Goal: Information Seeking & Learning: Learn about a topic

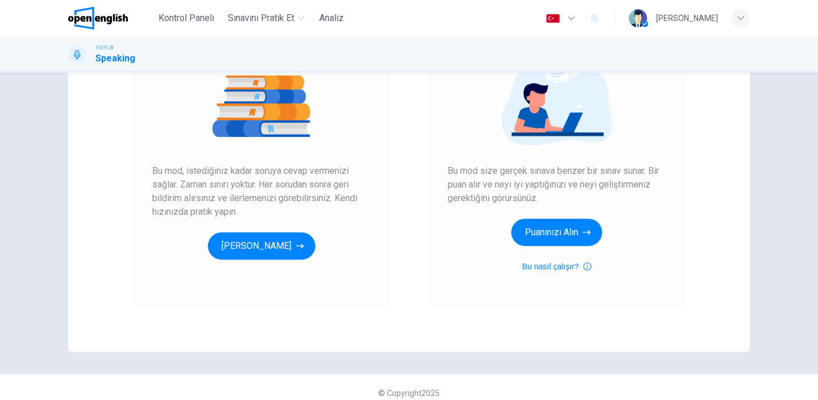
scroll to position [144, 0]
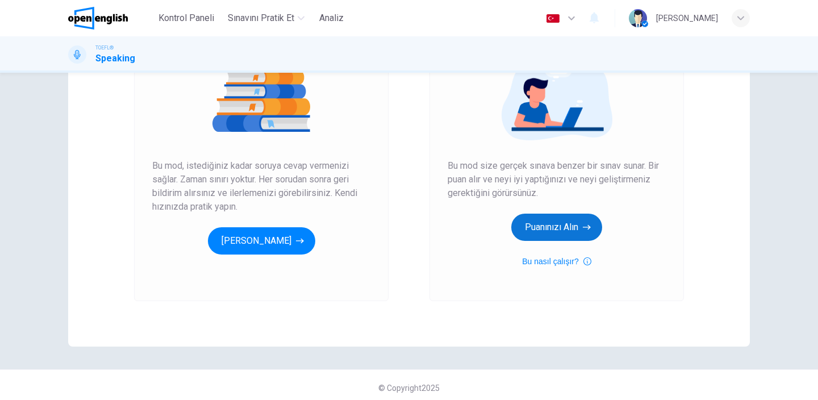
click at [551, 227] on button "Puanınızı Alın" at bounding box center [556, 226] width 91 height 27
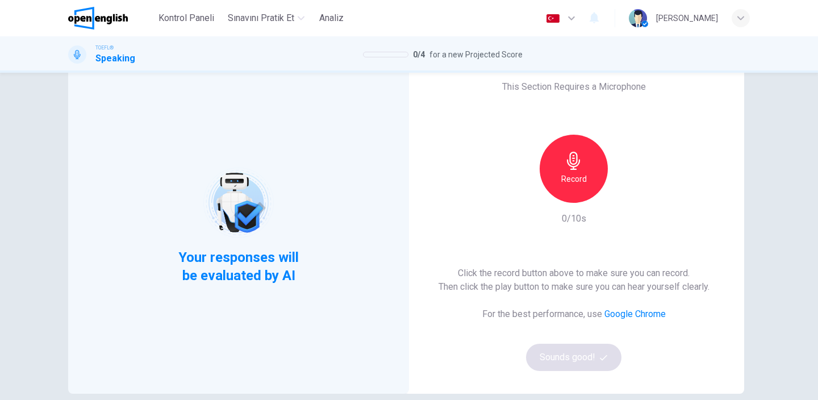
scroll to position [27, 0]
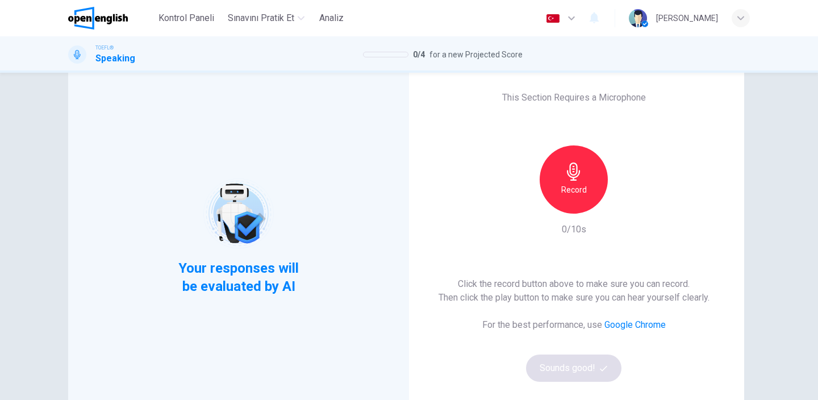
click at [569, 174] on icon "button" at bounding box center [573, 171] width 18 height 18
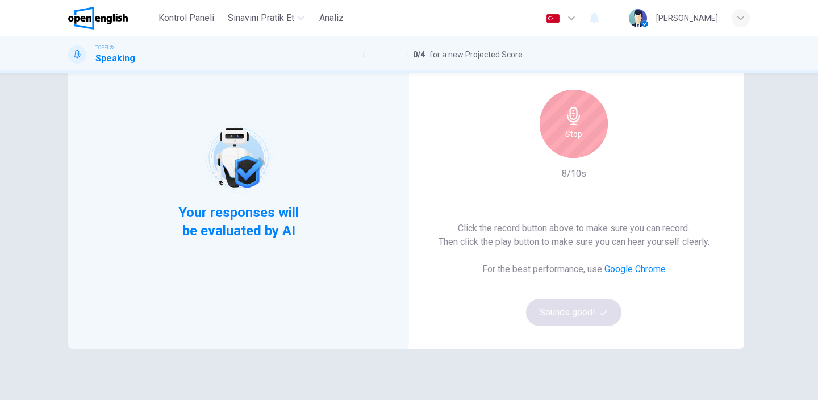
scroll to position [85, 0]
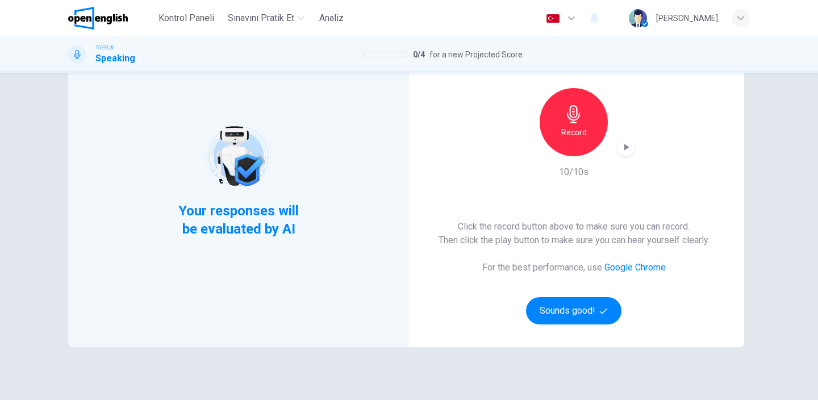
click at [619, 148] on div "button" at bounding box center [626, 147] width 18 height 18
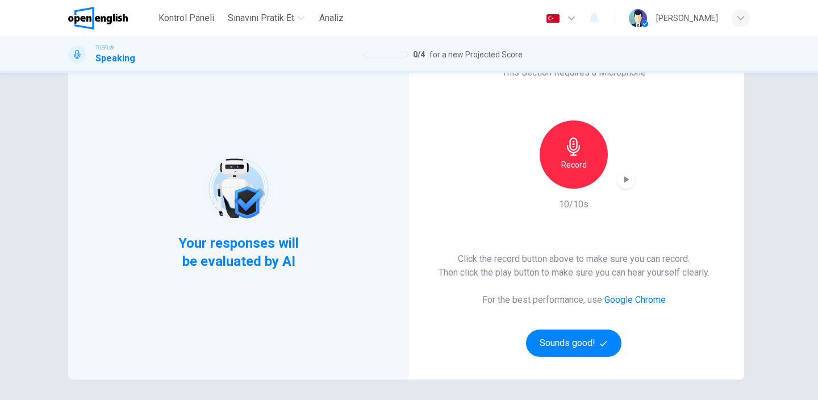
scroll to position [55, 0]
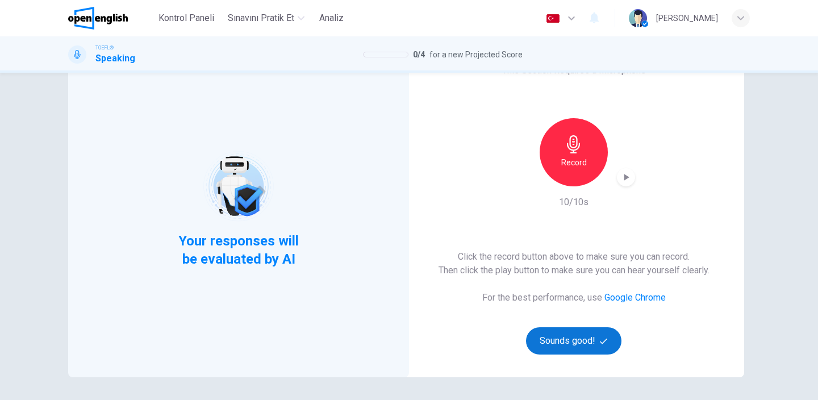
click at [551, 337] on button "Sounds good!" at bounding box center [573, 340] width 95 height 27
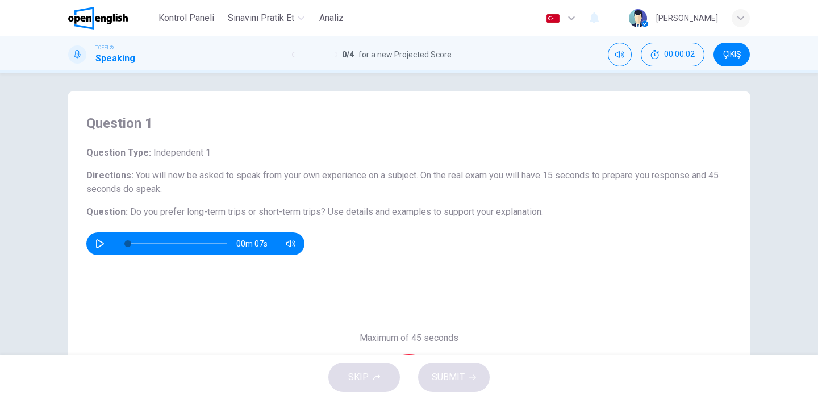
scroll to position [0, 0]
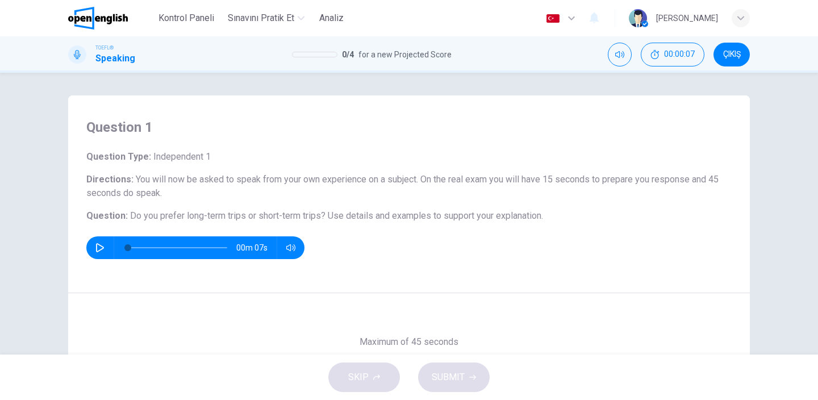
click at [99, 248] on icon "button" at bounding box center [99, 247] width 9 height 9
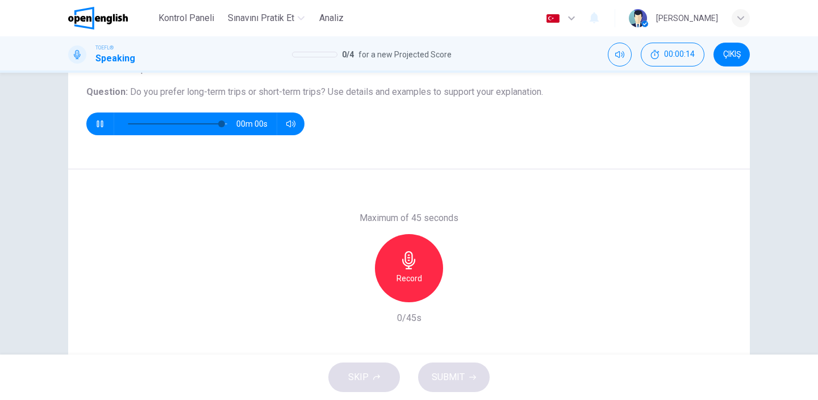
scroll to position [128, 0]
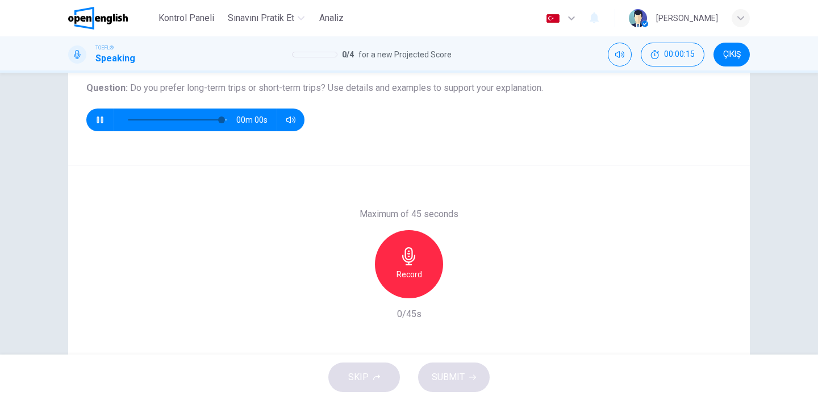
type input "*"
click at [408, 268] on h6 "Record" at bounding box center [409, 274] width 26 height 14
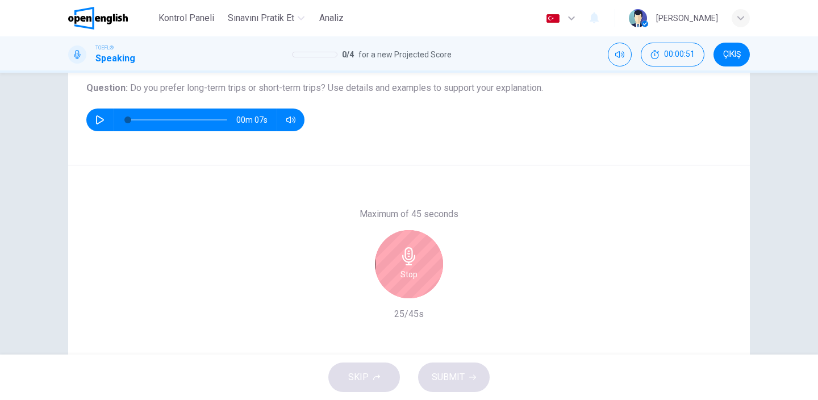
click at [408, 268] on h6 "Stop" at bounding box center [408, 274] width 17 height 14
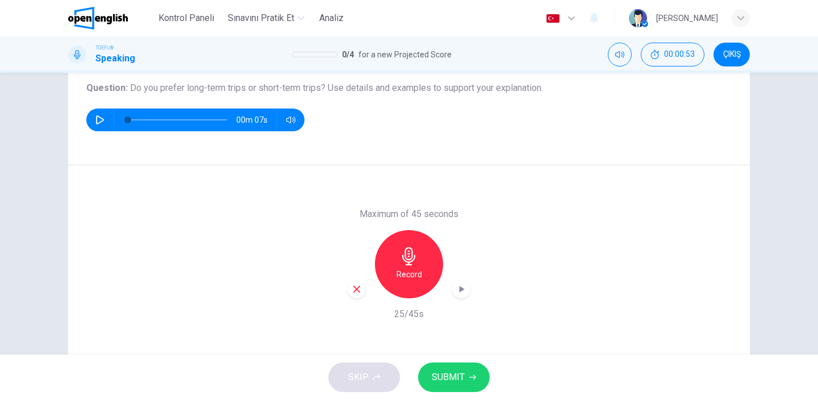
click at [446, 371] on span "SUBMIT" at bounding box center [448, 377] width 33 height 16
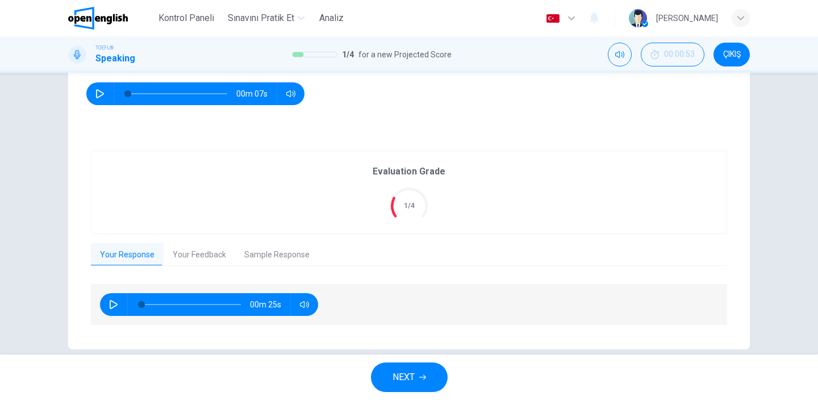
scroll to position [171, 0]
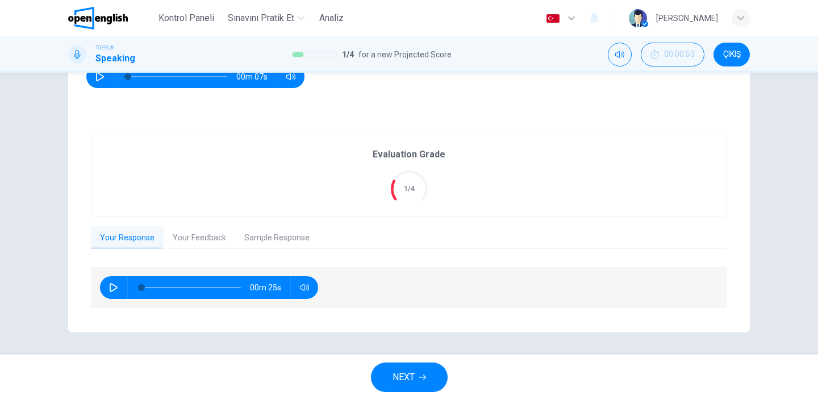
click at [193, 241] on button "Your Feedback" at bounding box center [200, 238] width 72 height 24
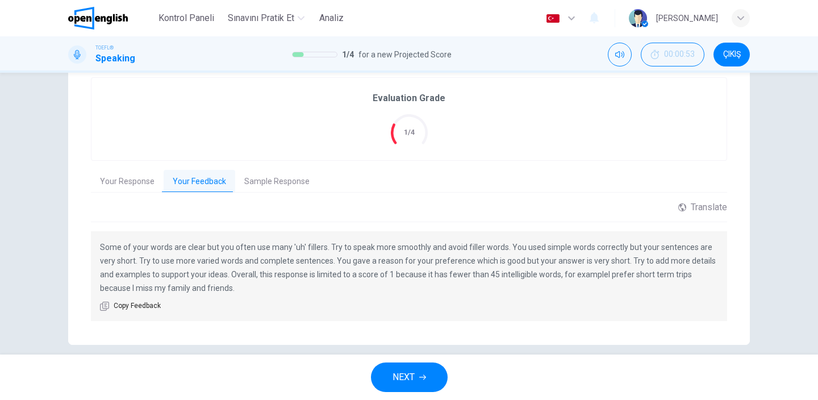
scroll to position [228, 0]
click at [284, 183] on button "Sample Response" at bounding box center [276, 181] width 83 height 24
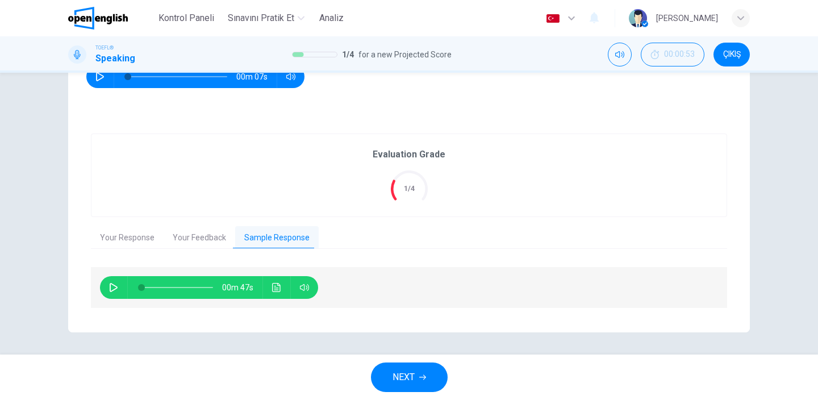
click at [184, 238] on button "Your Feedback" at bounding box center [200, 238] width 72 height 24
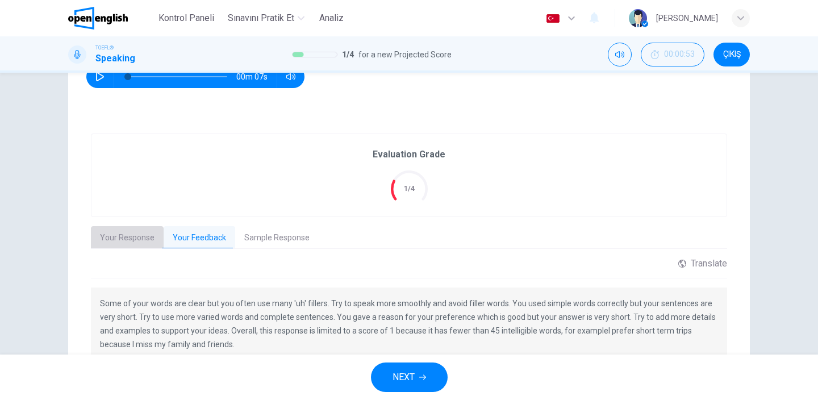
click at [137, 238] on button "Your Response" at bounding box center [127, 238] width 73 height 24
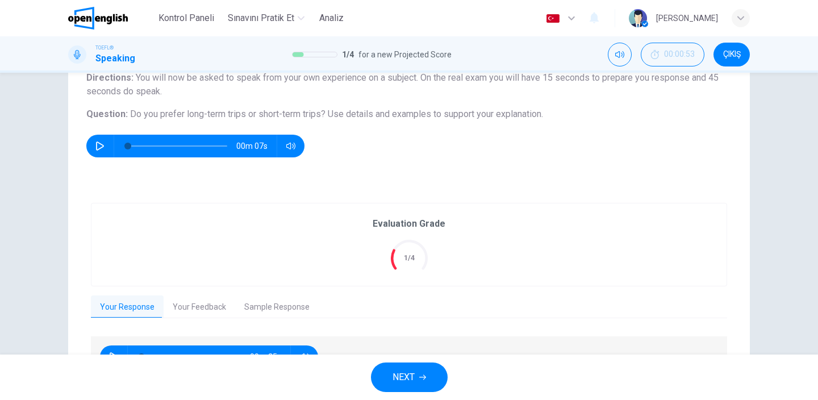
scroll to position [106, 0]
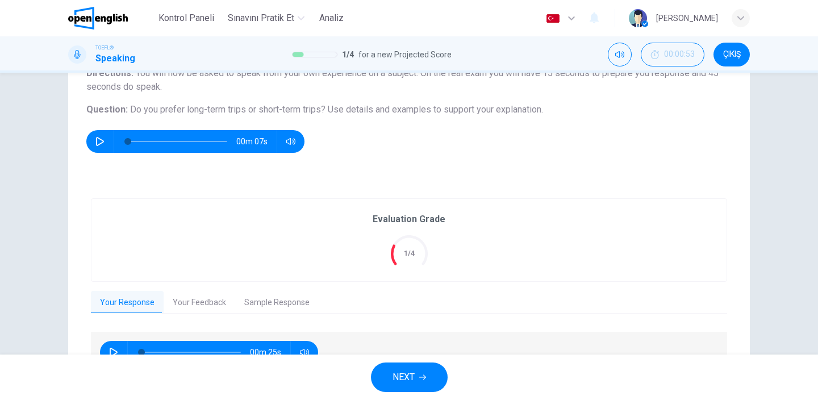
click at [405, 380] on span "NEXT" at bounding box center [403, 377] width 22 height 16
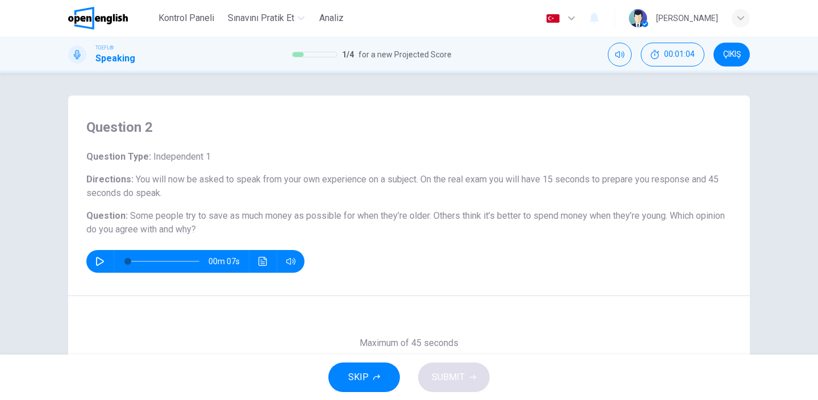
click at [98, 260] on icon "button" at bounding box center [99, 261] width 9 height 9
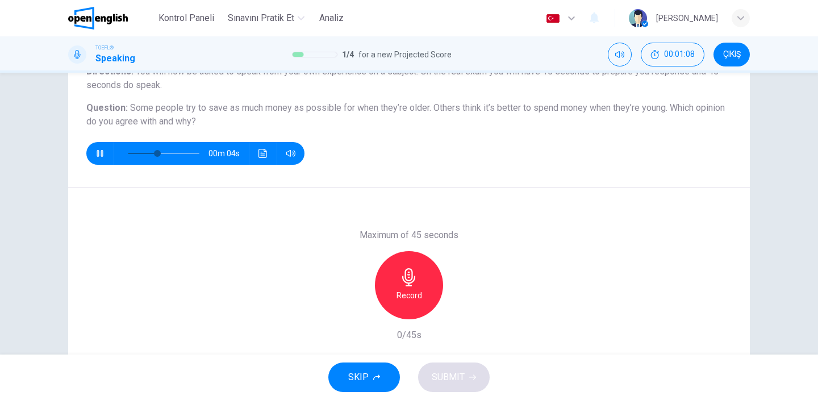
scroll to position [108, 0]
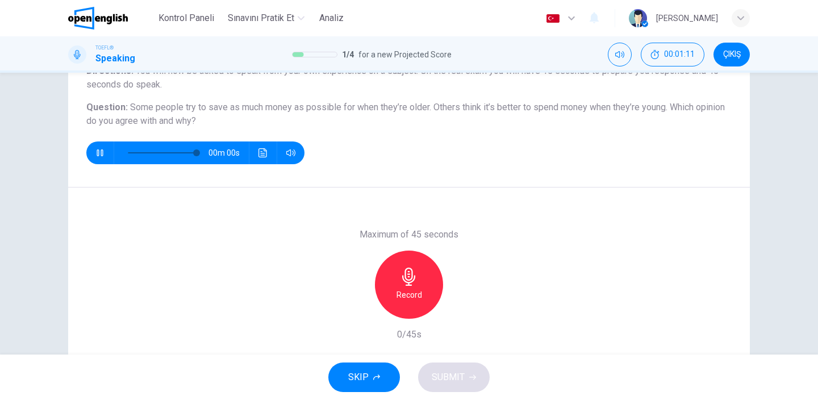
type input "*"
click at [409, 287] on div "Record" at bounding box center [409, 284] width 68 height 68
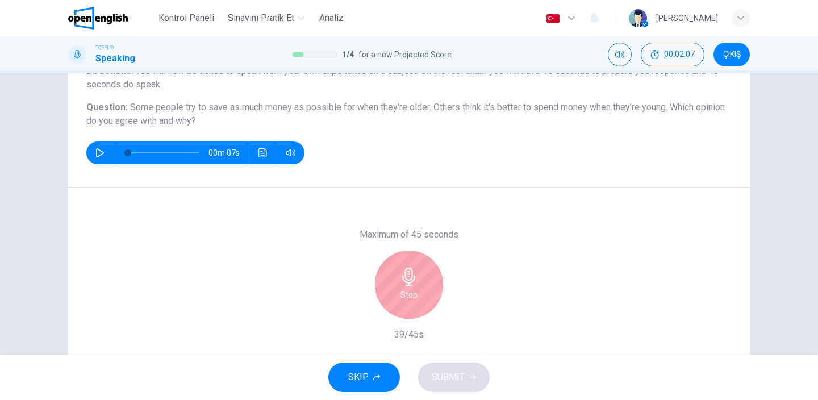
click at [409, 287] on div "Stop" at bounding box center [409, 284] width 68 height 68
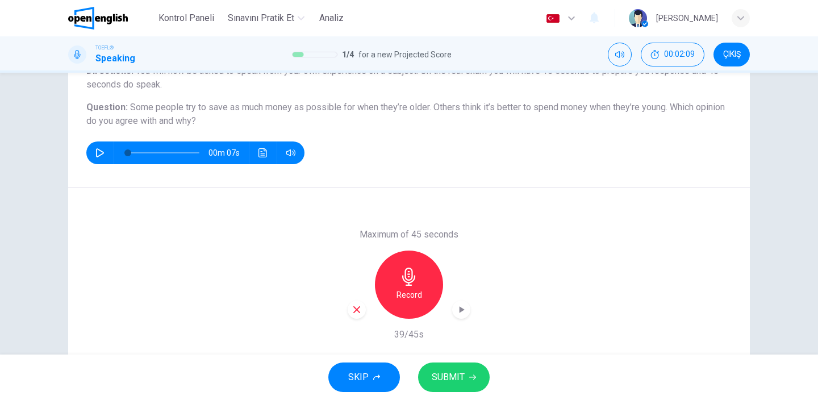
click at [460, 369] on button "SUBMIT" at bounding box center [454, 377] width 72 height 30
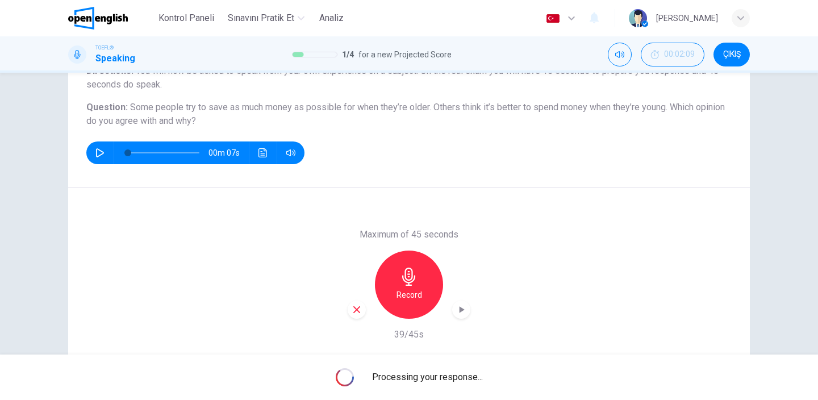
scroll to position [158, 0]
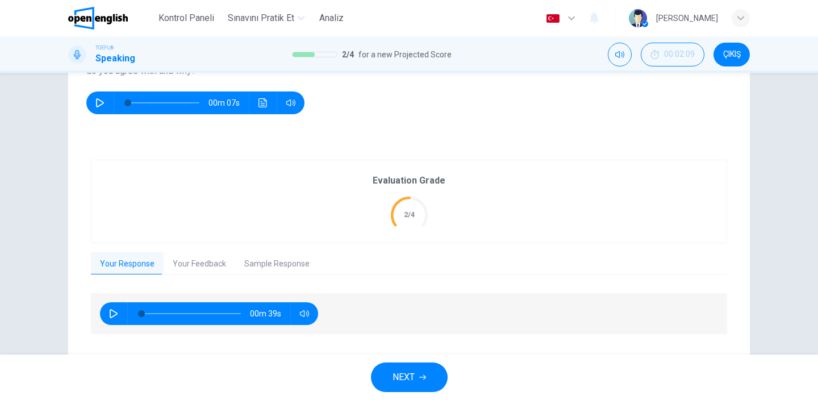
click at [193, 270] on button "Your Feedback" at bounding box center [200, 264] width 72 height 24
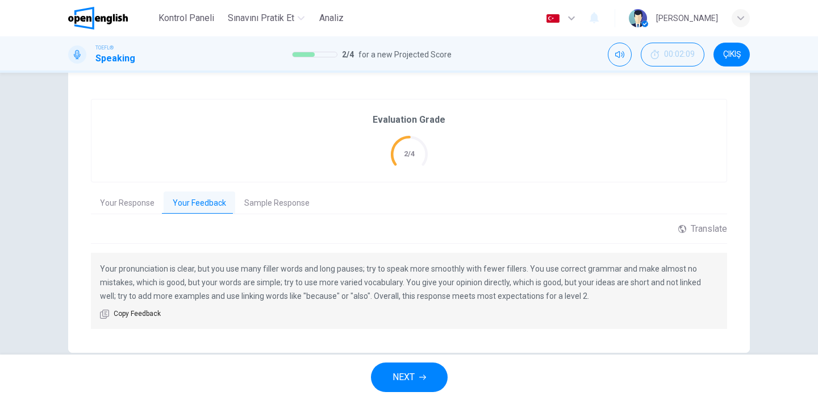
scroll to position [214, 0]
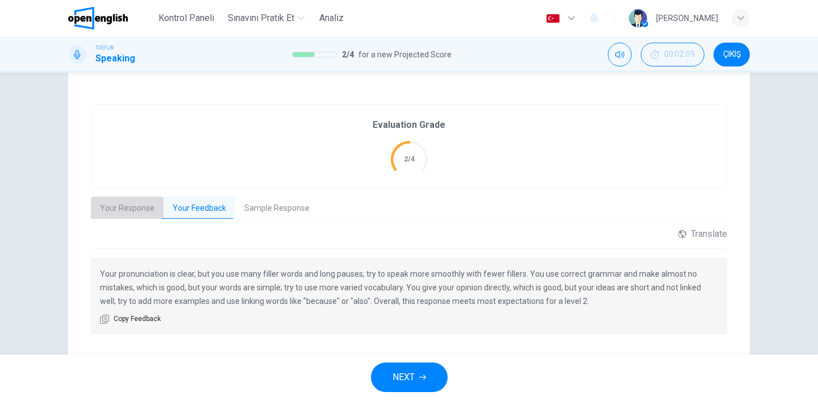
click at [128, 211] on button "Your Response" at bounding box center [127, 208] width 73 height 24
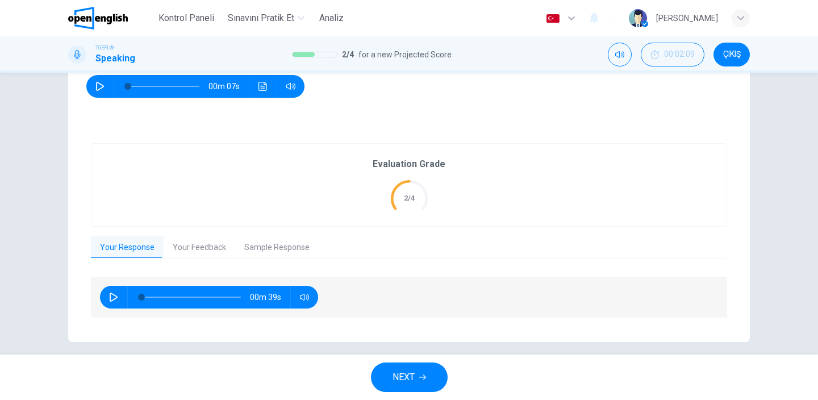
scroll to position [185, 0]
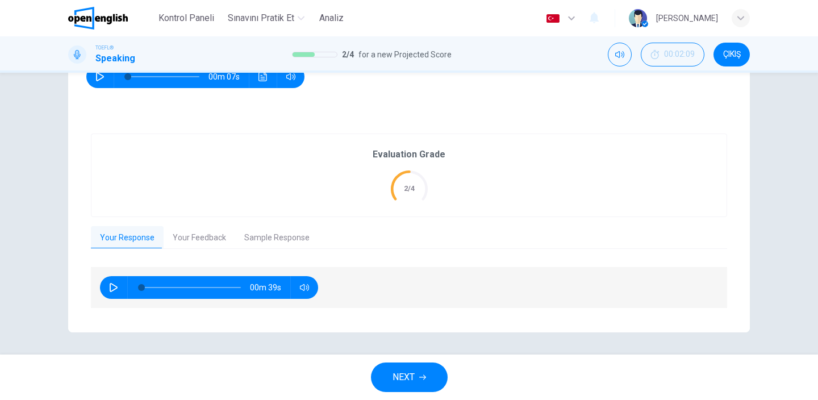
click at [418, 374] on button "NEXT" at bounding box center [409, 377] width 77 height 30
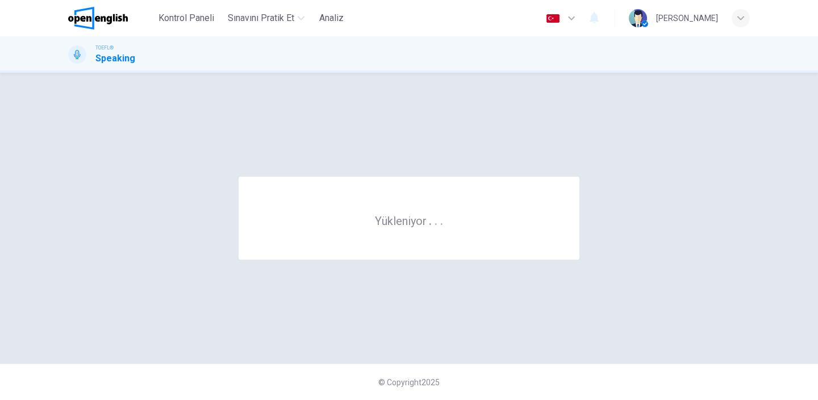
scroll to position [0, 0]
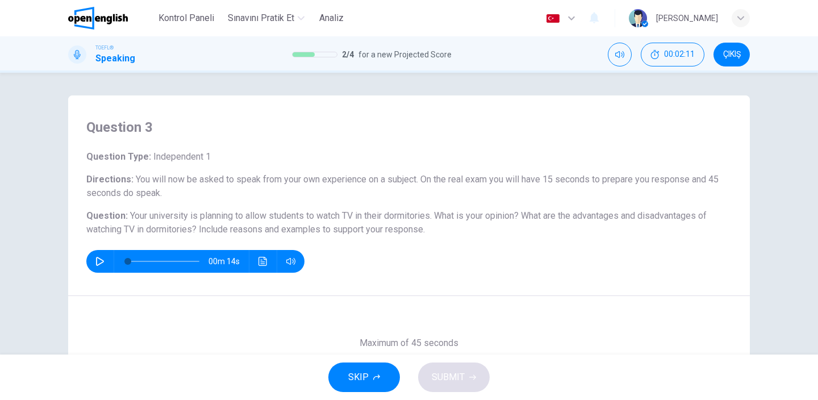
click at [99, 263] on icon "button" at bounding box center [99, 261] width 9 height 9
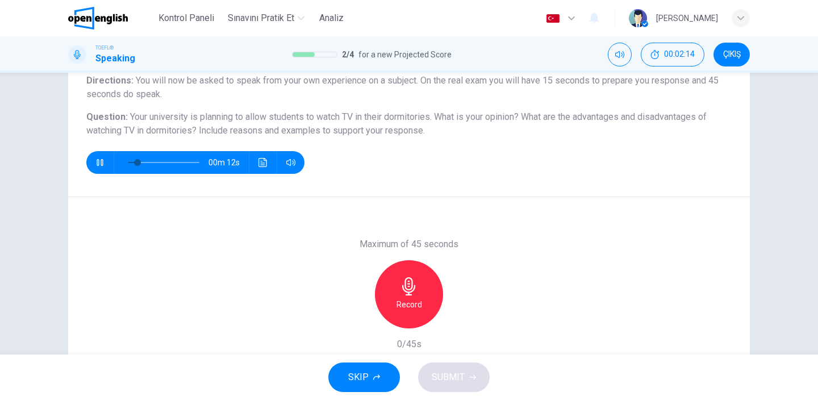
scroll to position [104, 0]
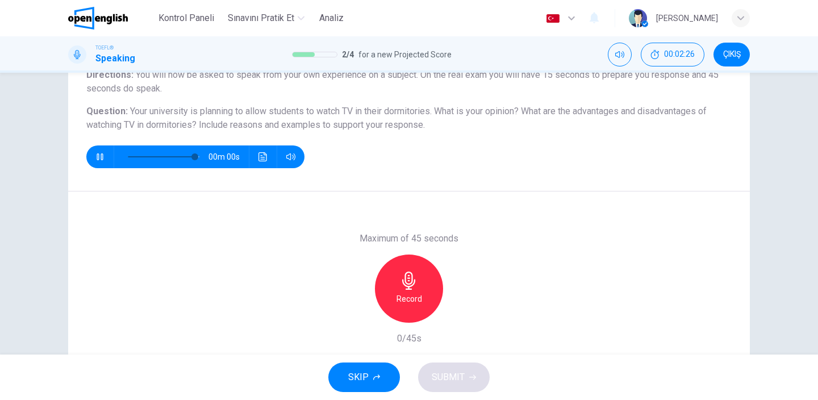
type input "*"
click at [412, 285] on icon "button" at bounding box center [408, 280] width 13 height 18
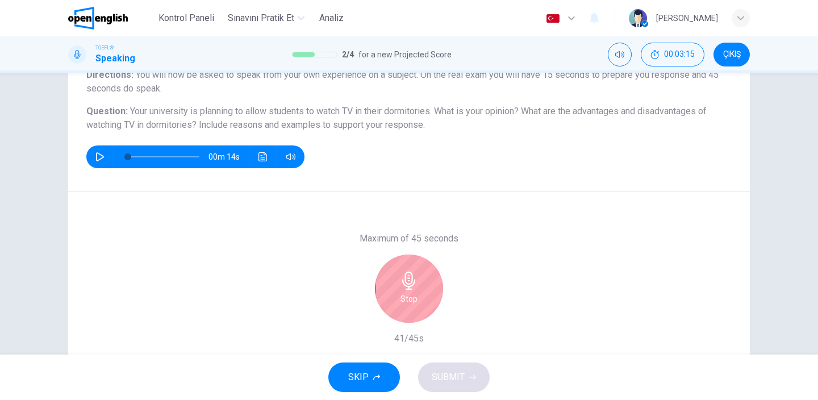
click at [412, 285] on icon "button" at bounding box center [408, 280] width 13 height 18
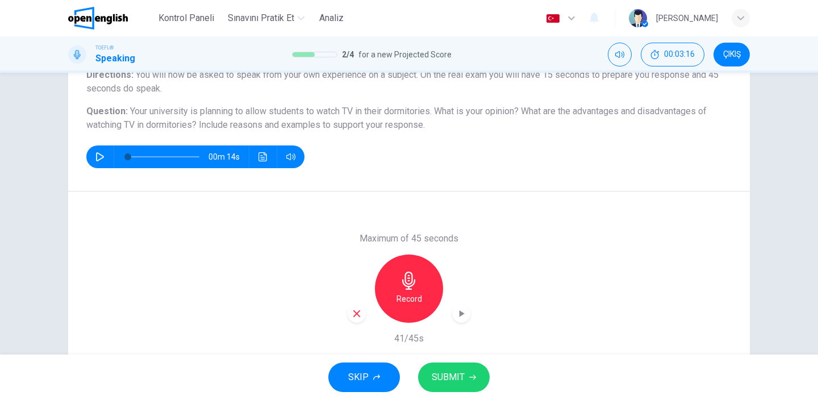
click at [475, 382] on button "SUBMIT" at bounding box center [454, 377] width 72 height 30
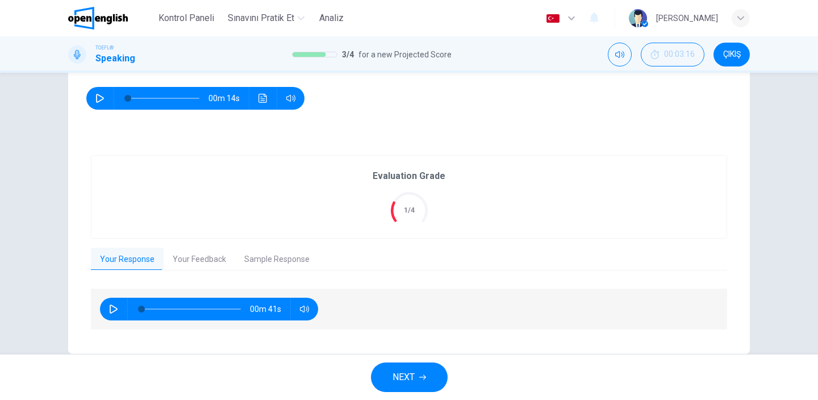
scroll to position [166, 0]
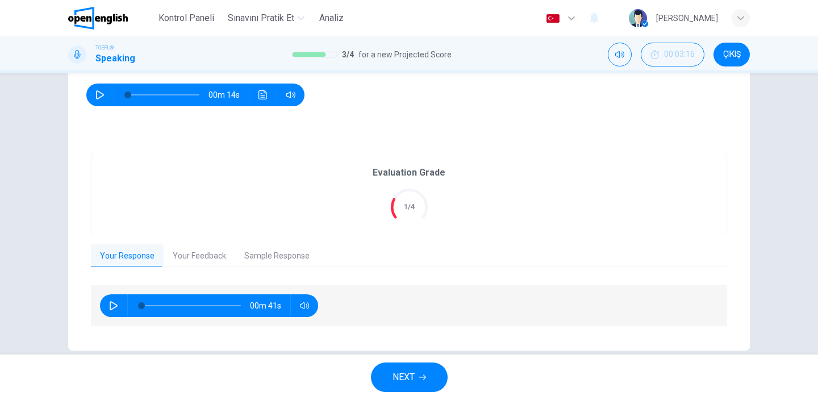
click at [406, 370] on span "NEXT" at bounding box center [403, 377] width 22 height 16
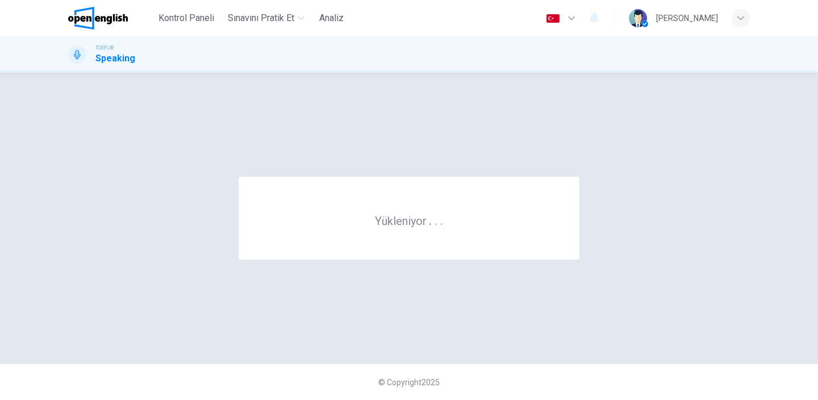
scroll to position [0, 0]
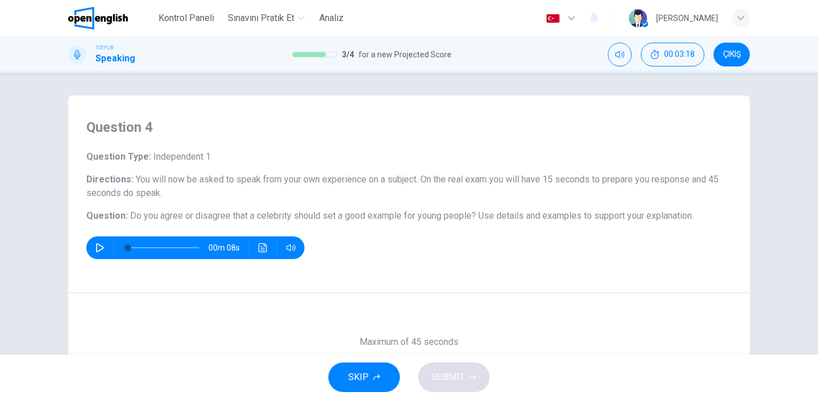
click at [96, 250] on icon "button" at bounding box center [100, 247] width 8 height 9
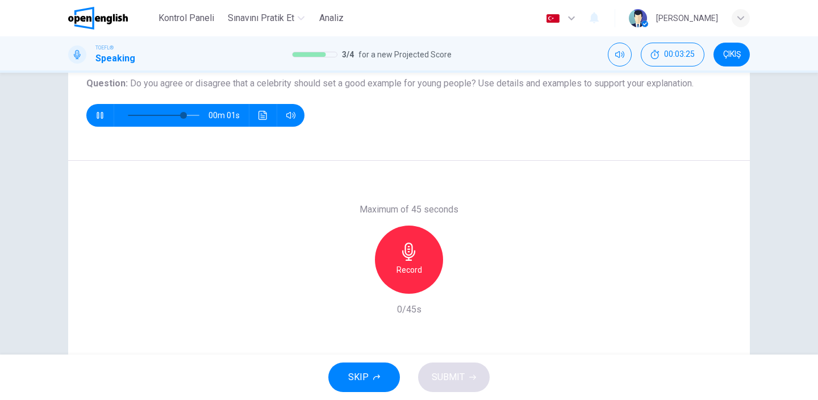
scroll to position [129, 0]
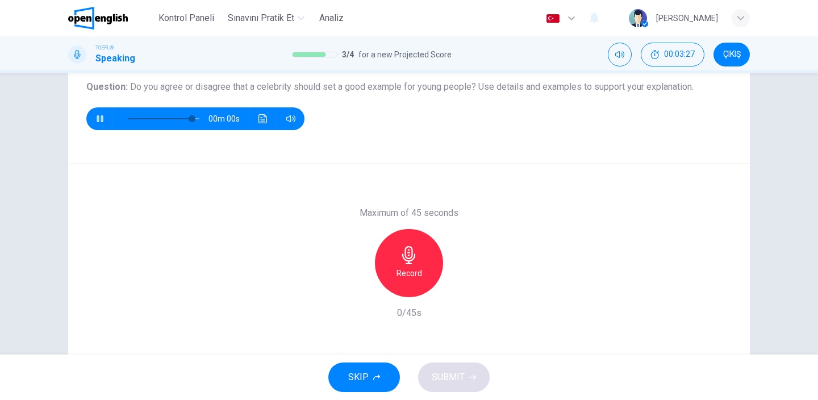
type input "*"
click at [412, 256] on icon "button" at bounding box center [409, 255] width 18 height 18
click at [457, 382] on span "SUBMIT" at bounding box center [448, 377] width 33 height 16
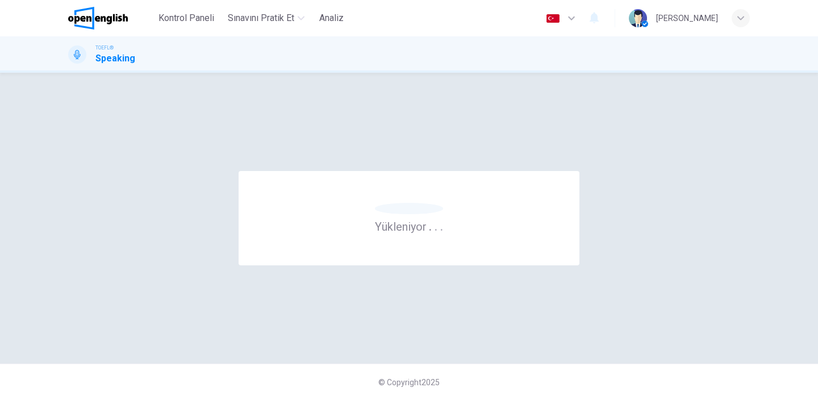
scroll to position [0, 0]
